Goal: Task Accomplishment & Management: Use online tool/utility

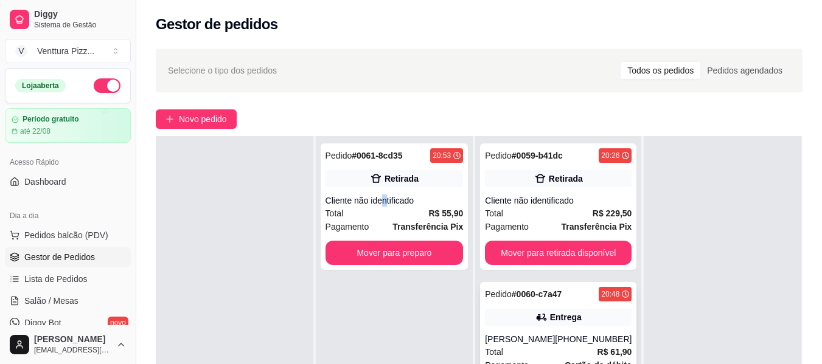
scroll to position [61, 0]
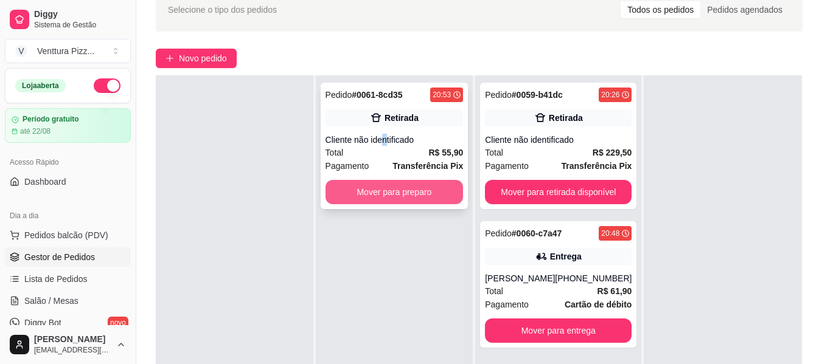
click at [387, 190] on button "Mover para preparo" at bounding box center [394, 192] width 138 height 24
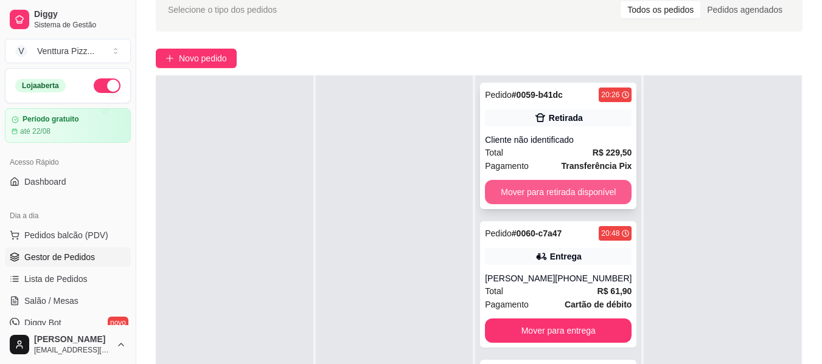
click at [549, 192] on button "Mover para retirada disponível" at bounding box center [558, 192] width 147 height 24
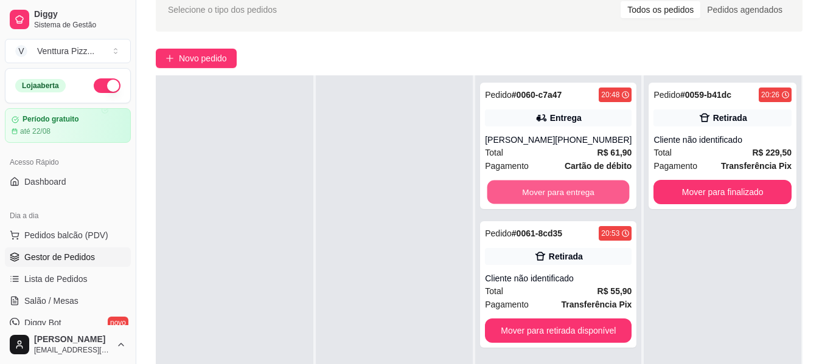
click at [549, 192] on button "Mover para entrega" at bounding box center [558, 193] width 142 height 24
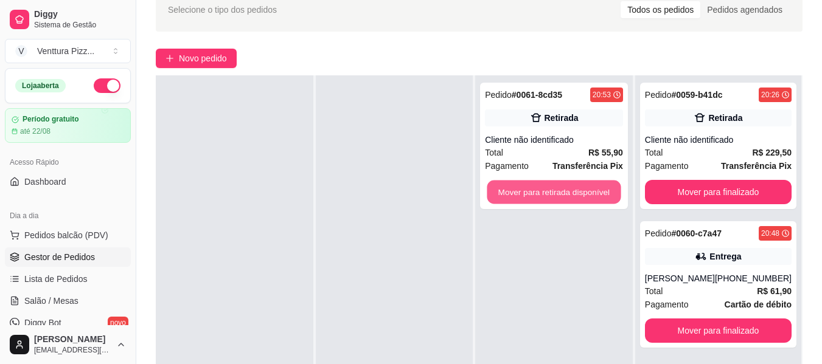
click at [549, 192] on button "Mover para retirada disponível" at bounding box center [554, 193] width 134 height 24
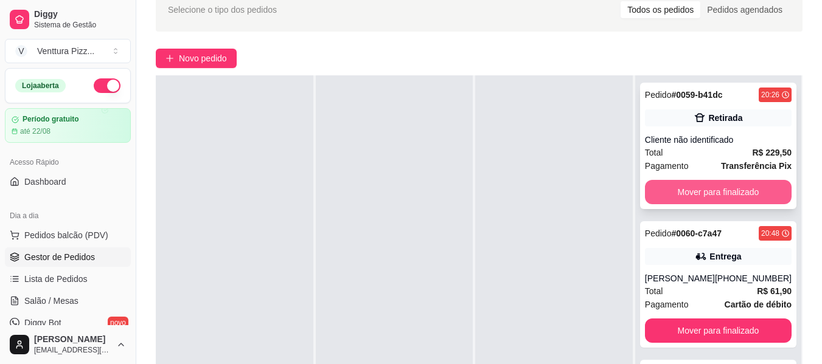
click at [698, 189] on button "Mover para finalizado" at bounding box center [718, 192] width 147 height 24
click at [710, 192] on button "Mover para finalizado" at bounding box center [718, 192] width 147 height 24
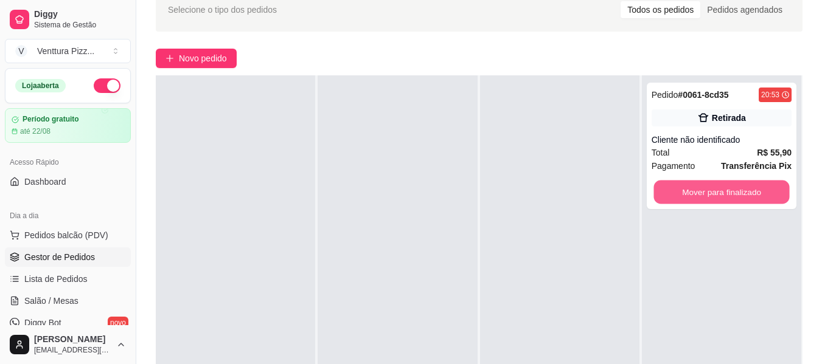
click at [710, 192] on button "Mover para finalizado" at bounding box center [721, 193] width 136 height 24
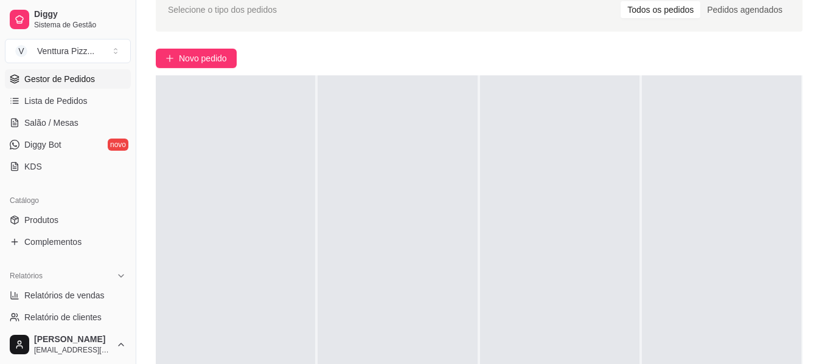
scroll to position [243, 0]
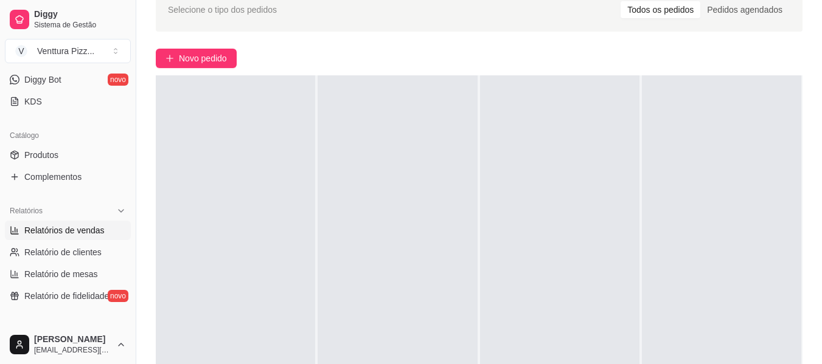
click at [92, 237] on link "Relatórios de vendas" at bounding box center [68, 230] width 126 height 19
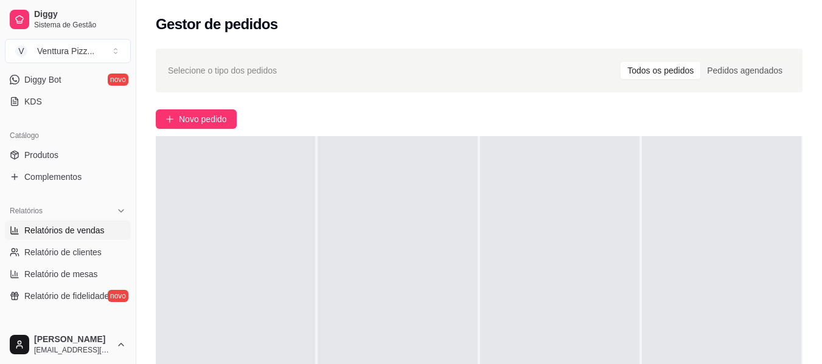
select select "ALL"
select select "0"
